Goal: Task Accomplishment & Management: Manage account settings

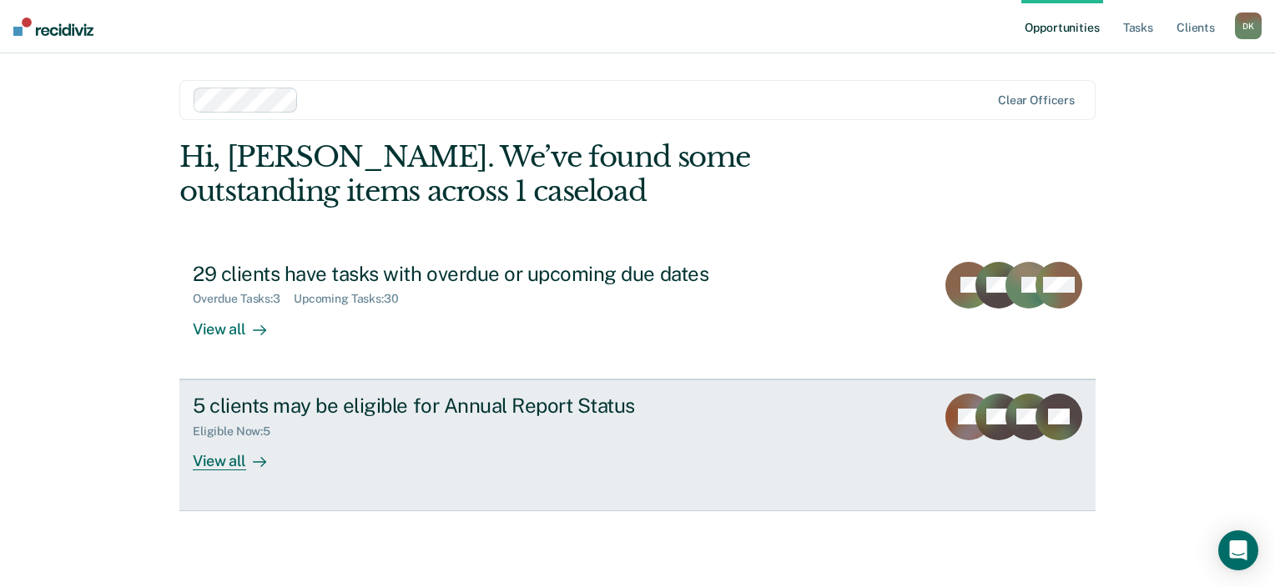
click at [228, 461] on div "View all" at bounding box center [239, 454] width 93 height 33
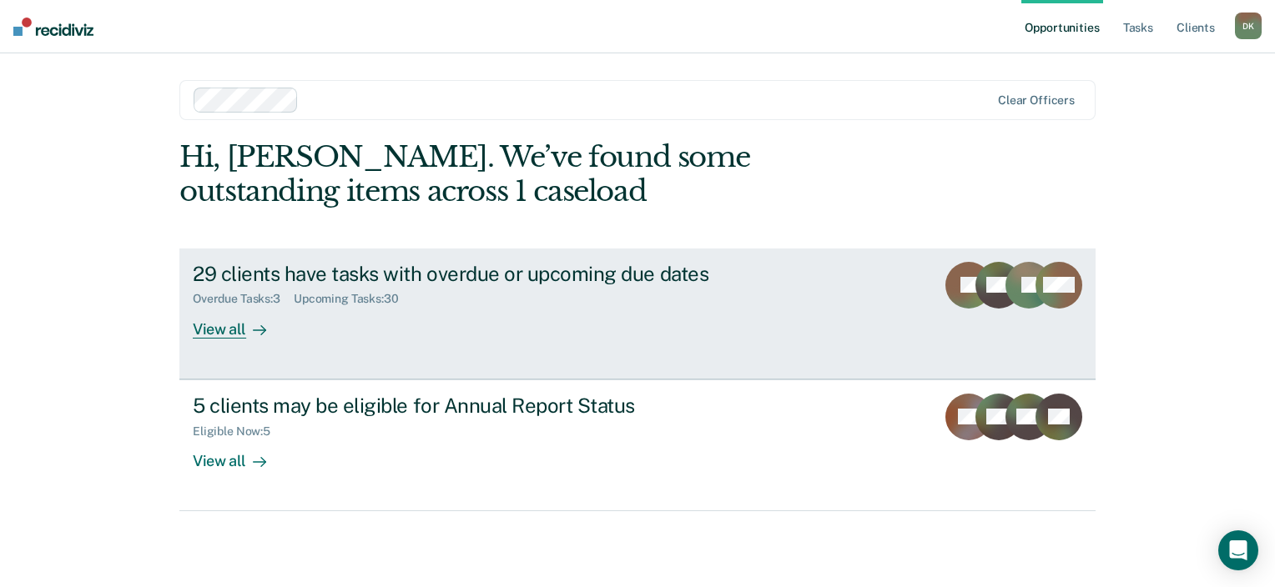
click at [412, 274] on div "29 clients have tasks with overdue or upcoming due dates" at bounding box center [486, 274] width 586 height 24
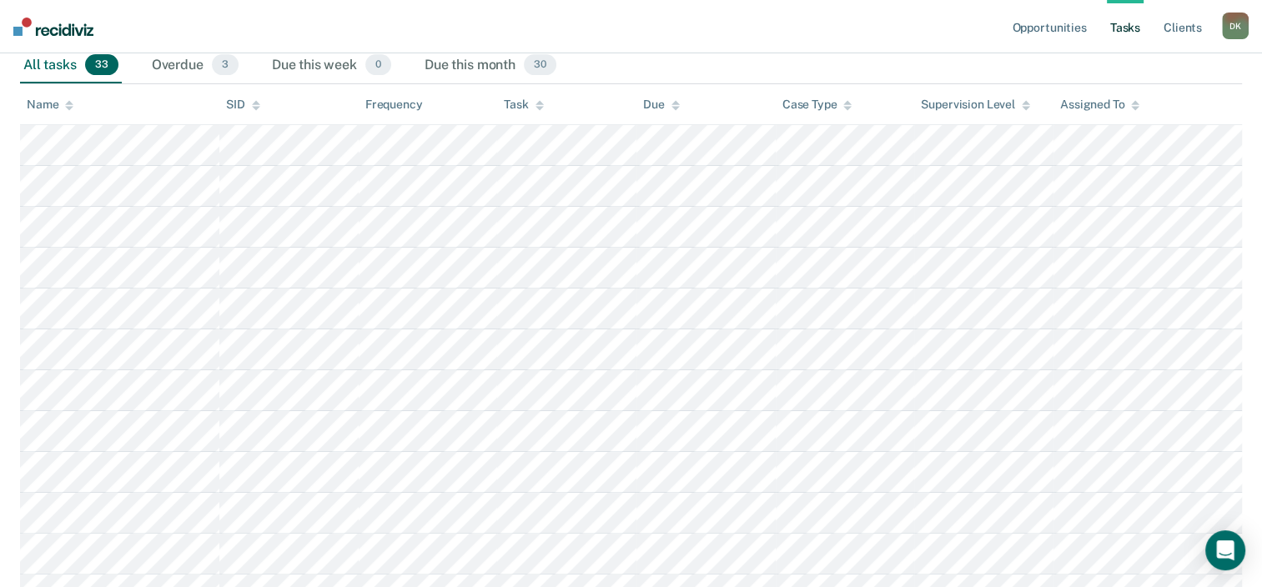
scroll to position [8, 0]
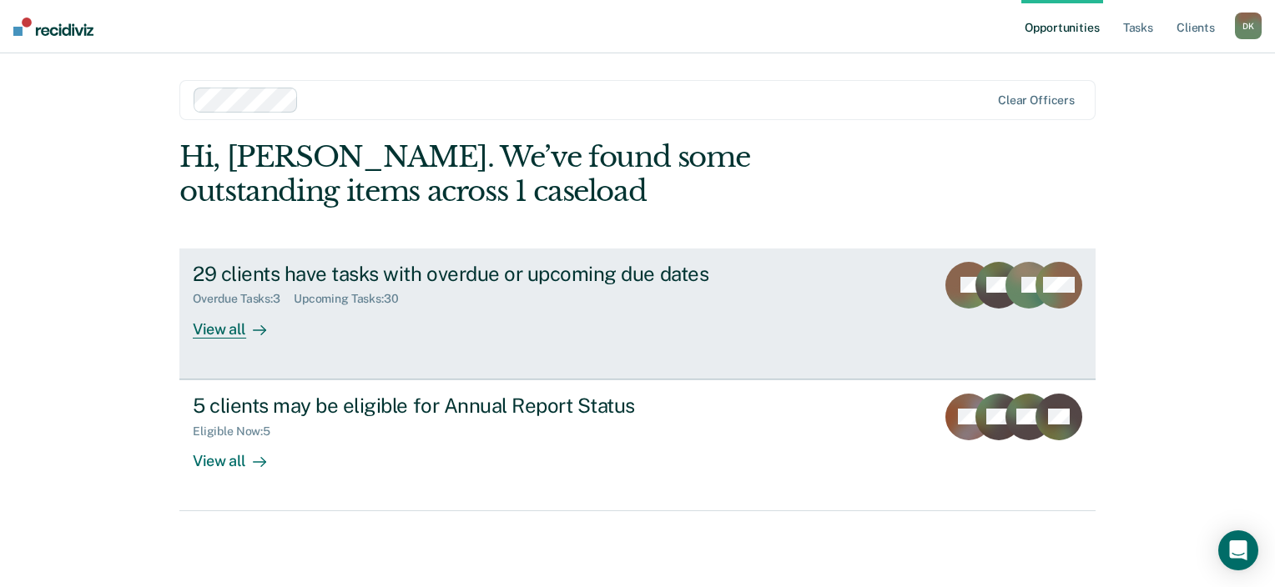
click at [589, 267] on div "29 clients have tasks with overdue or upcoming due dates" at bounding box center [486, 274] width 586 height 24
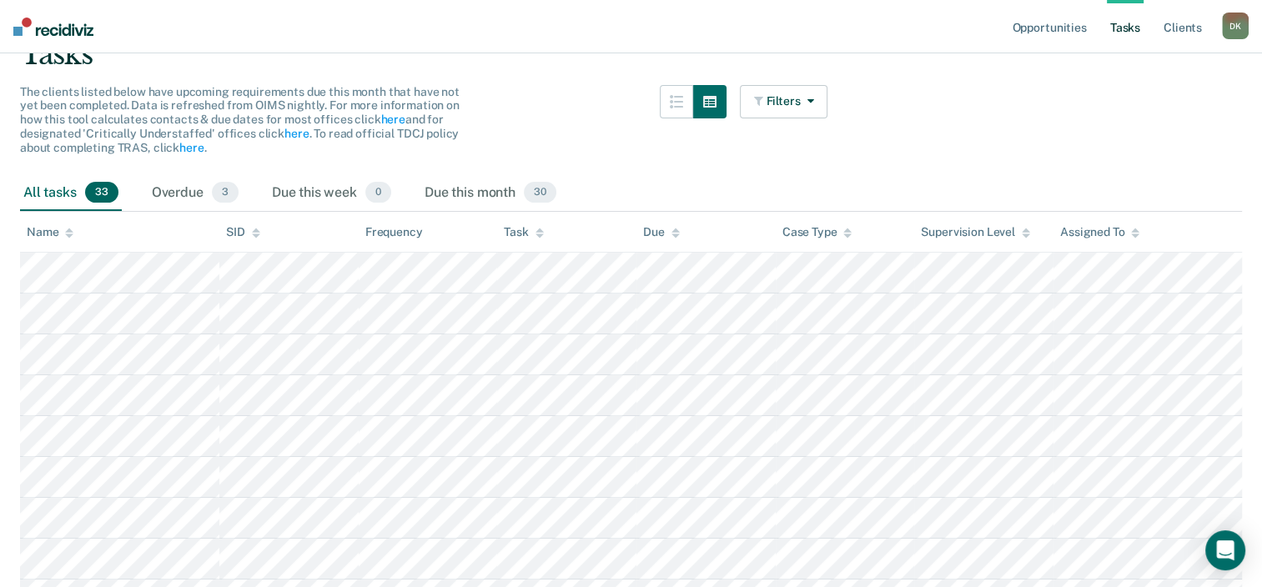
scroll to position [167, 0]
